Goal: Subscribe to service/newsletter

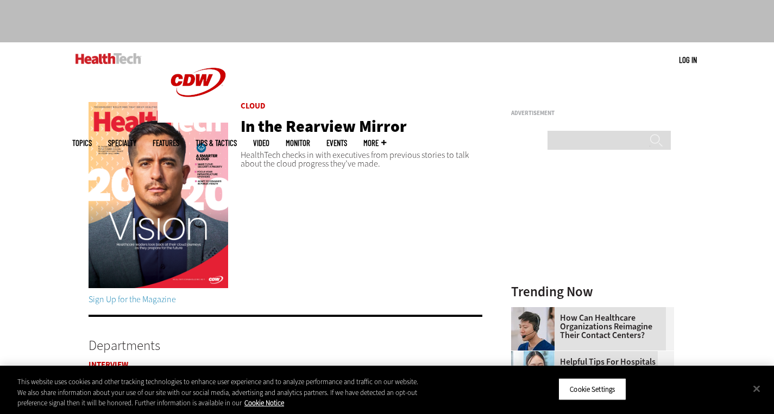
scroll to position [54, 0]
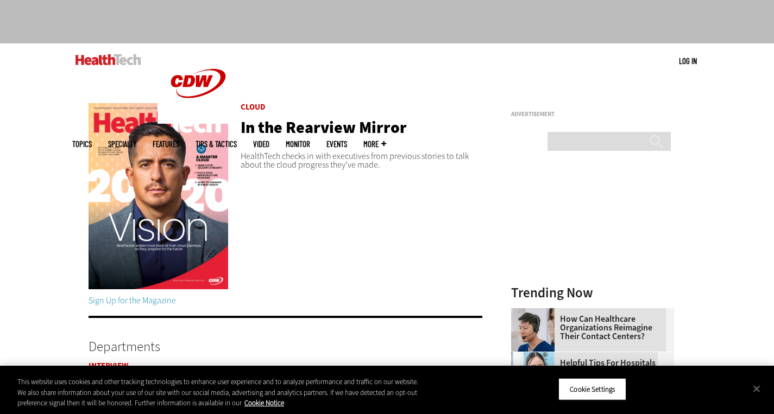
click at [202, 226] on img at bounding box center [159, 196] width 140 height 186
click at [134, 299] on link "Sign Up for the Magazine" at bounding box center [132, 300] width 87 height 11
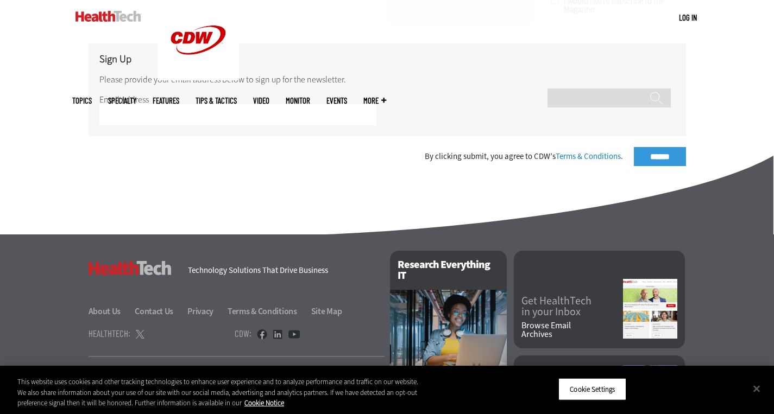
scroll to position [435, 0]
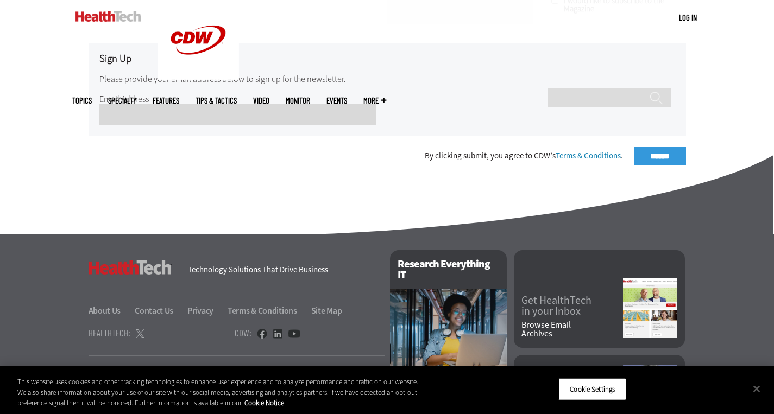
click at [178, 115] on input "Email Address" at bounding box center [237, 114] width 277 height 21
type input "**********"
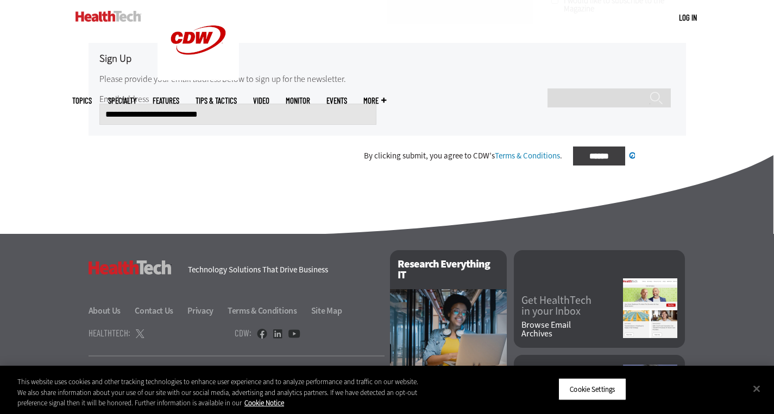
click at [641, 158] on div "By clicking submit, you agree to CDW’s Terms & Conditions . ****** Processing..." at bounding box center [387, 156] width 597 height 19
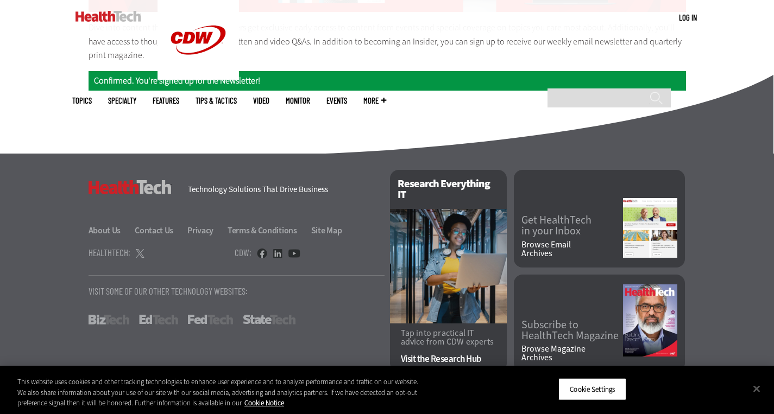
scroll to position [260, 0]
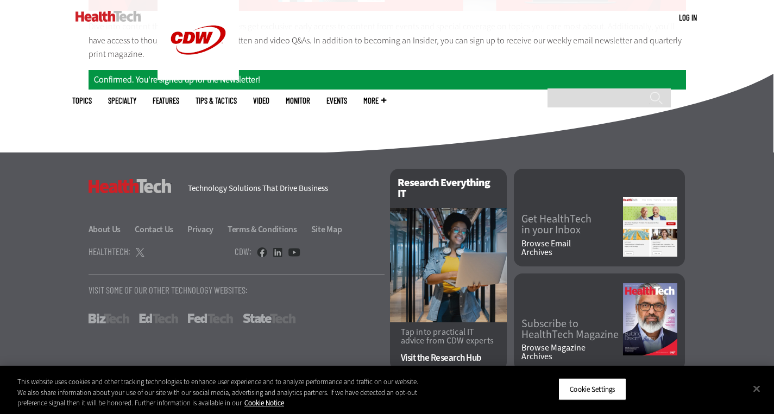
click at [658, 307] on img at bounding box center [650, 320] width 54 height 72
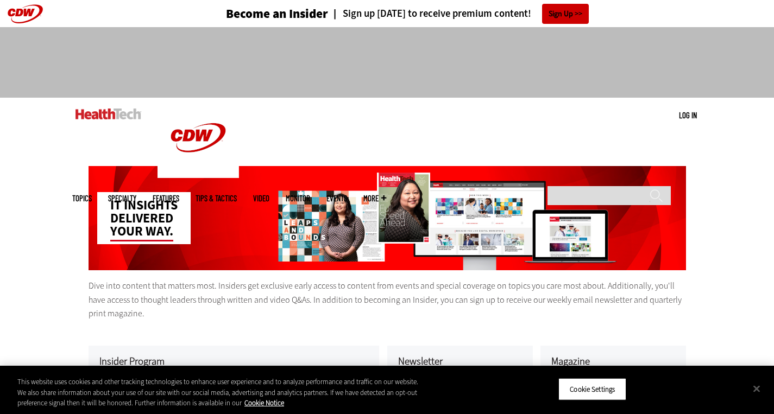
click at [103, 115] on img at bounding box center [108, 114] width 66 height 11
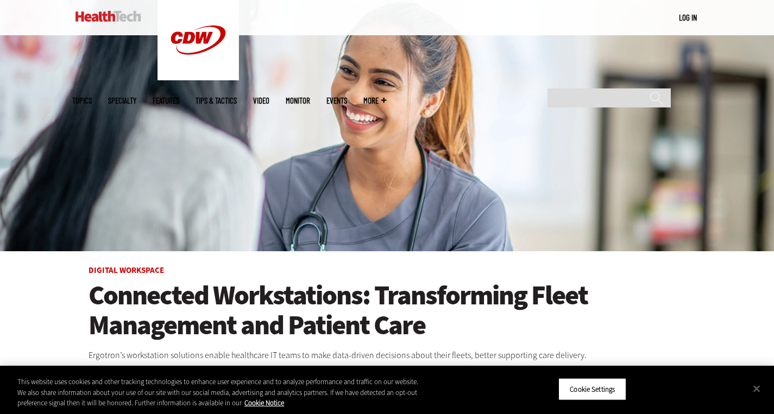
scroll to position [109, 0]
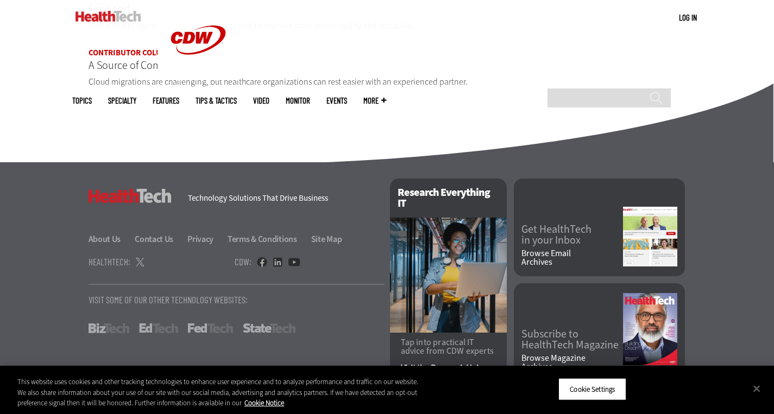
scroll to position [1422, 0]
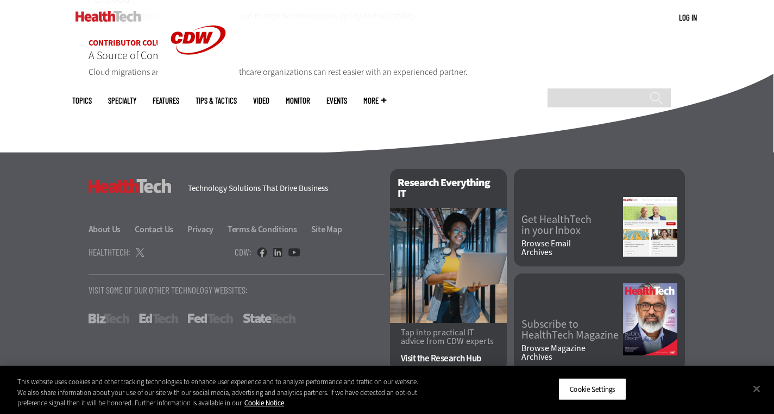
click at [595, 215] on link "Get HealthTech in your Inbox" at bounding box center [572, 226] width 102 height 22
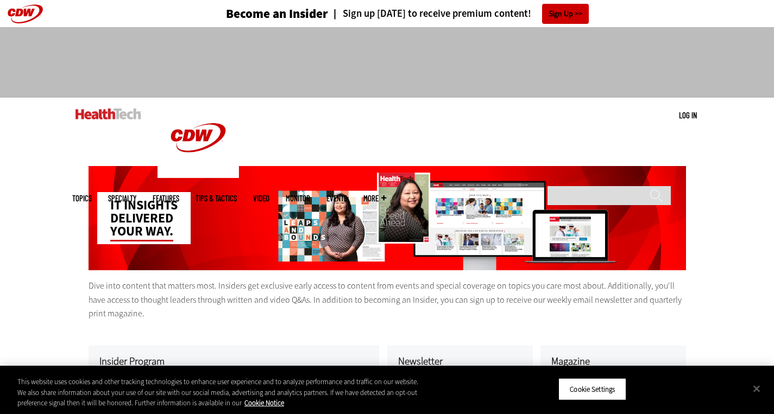
click at [404, 209] on div "IT insights delivered your way." at bounding box center [387, 218] width 597 height 104
click at [347, 194] on link "Events" at bounding box center [336, 198] width 21 height 8
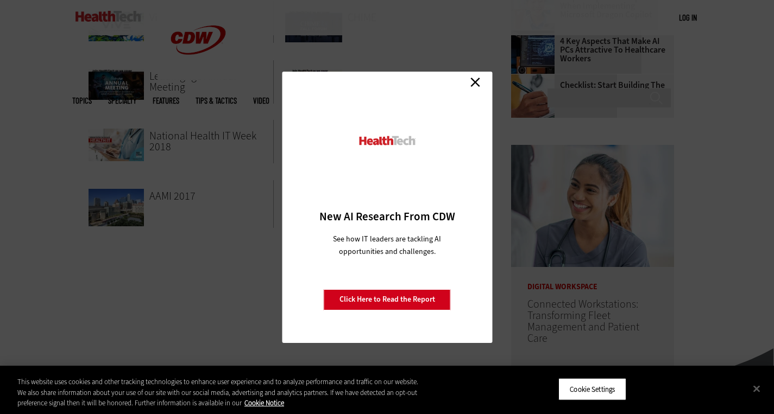
scroll to position [326, 0]
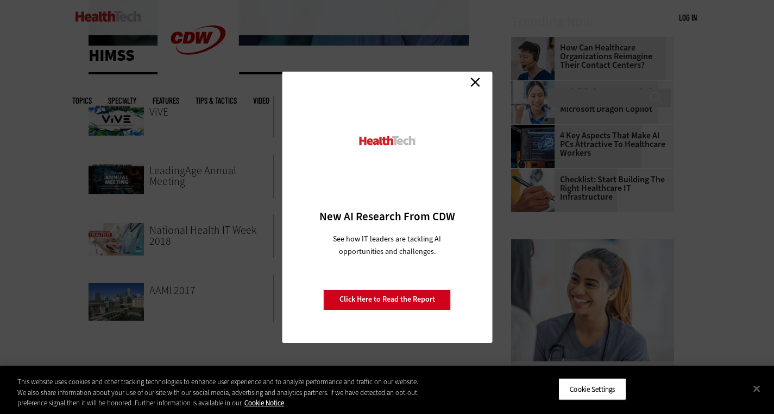
click at [476, 82] on link "Close" at bounding box center [475, 82] width 16 height 16
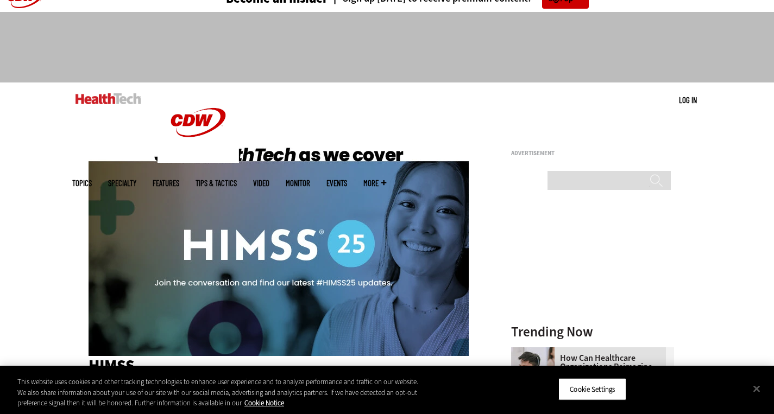
scroll to position [0, 0]
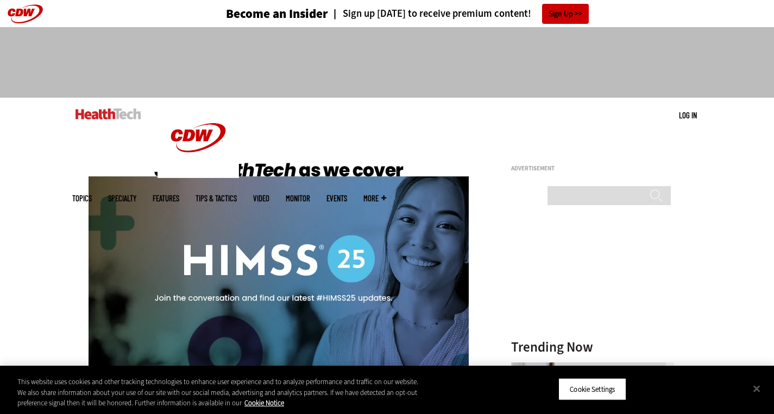
click at [115, 116] on img at bounding box center [108, 114] width 66 height 11
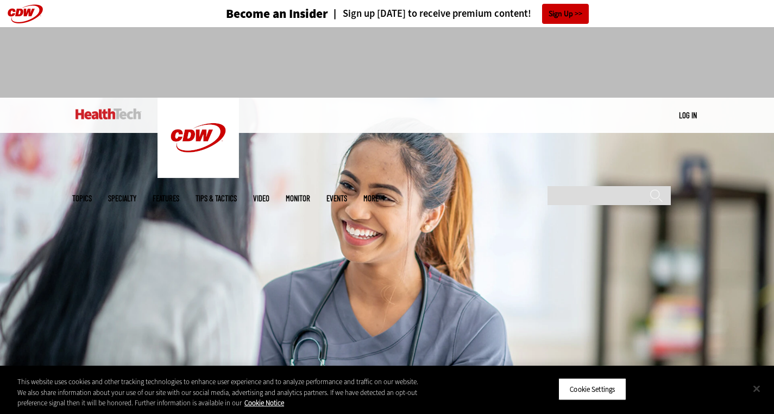
click at [759, 387] on button "Close" at bounding box center [757, 389] width 24 height 24
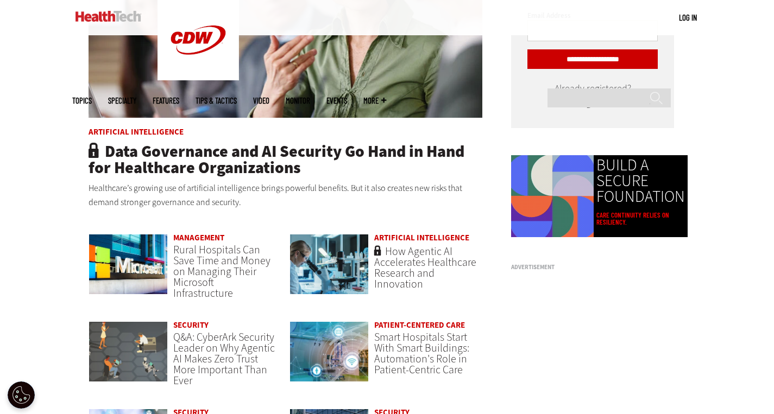
scroll to position [760, 0]
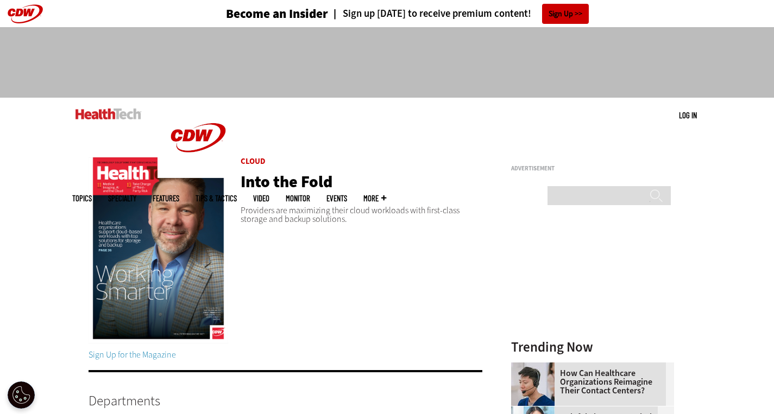
click at [190, 253] on img at bounding box center [159, 251] width 140 height 186
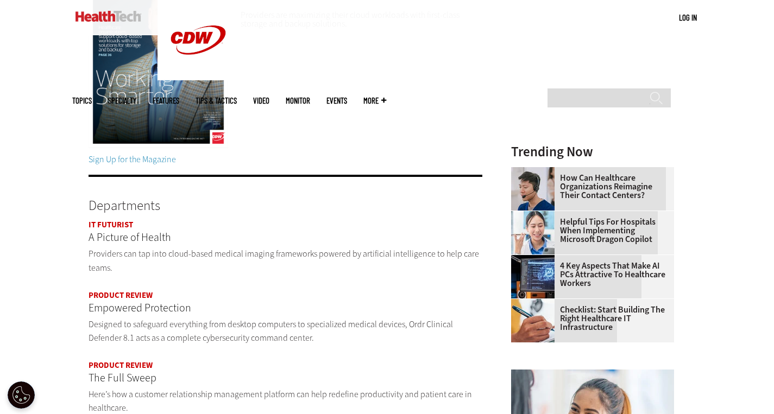
scroll to position [217, 0]
